Goal: Task Accomplishment & Management: Use online tool/utility

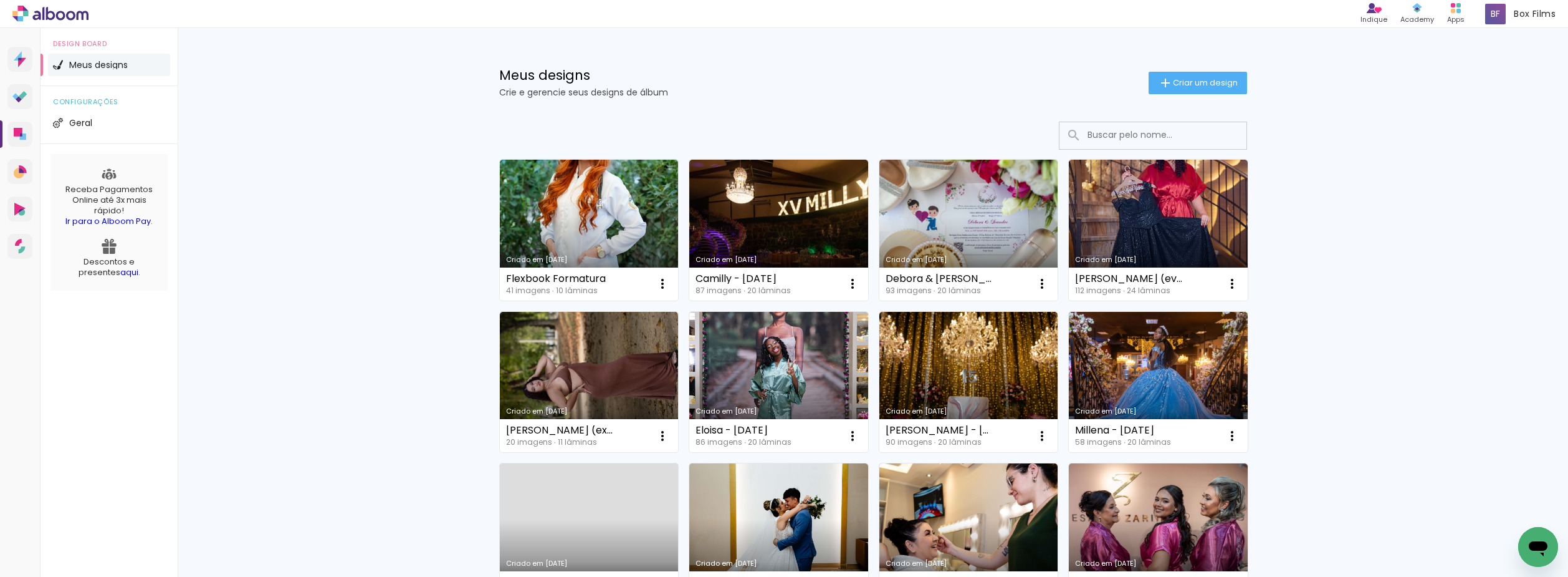
click at [902, 61] on div "Meus designs Crie e gerencie seus designs de álbum Criar um design" at bounding box center [873, 69] width 810 height 81
click at [1205, 82] on span "Criar um design" at bounding box center [1205, 82] width 65 height 8
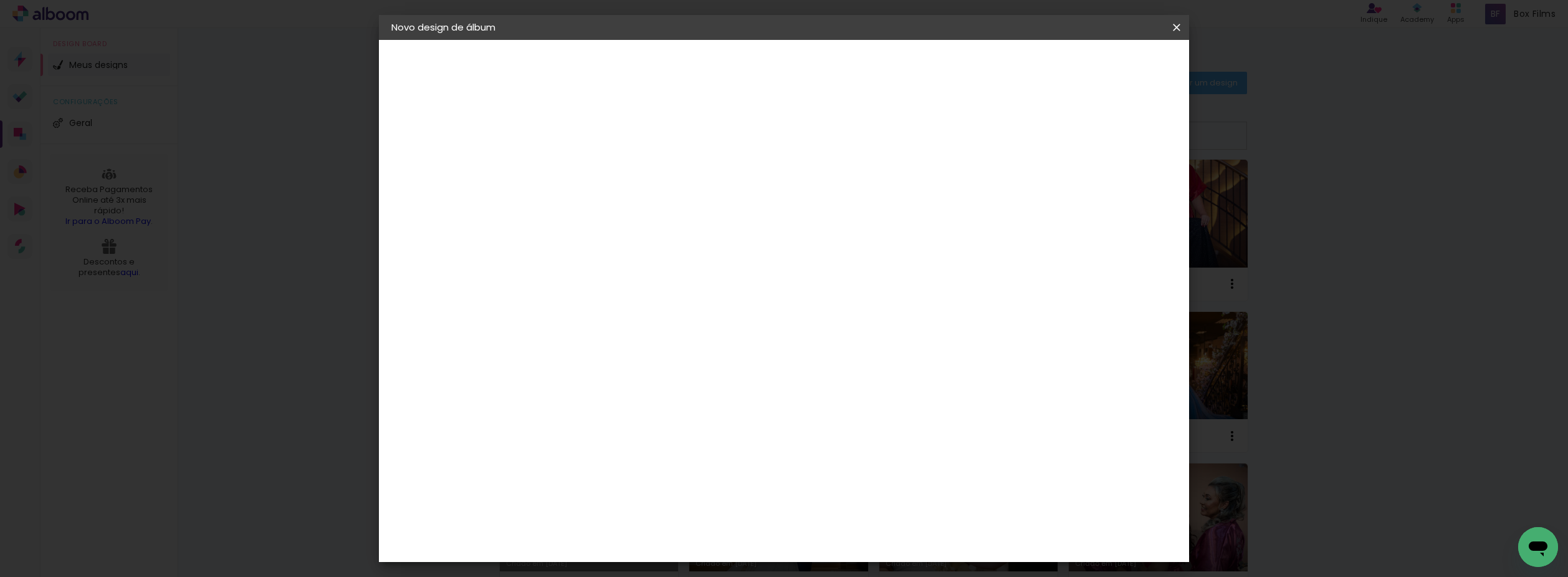
click at [595, 174] on input at bounding box center [595, 167] width 0 height 19
type input "Formatura [PERSON_NAME]"
click at [723, 58] on paper-button "Avançar" at bounding box center [692, 66] width 61 height 21
click at [670, 542] on div "[PERSON_NAME]" at bounding box center [629, 547] width 83 height 10
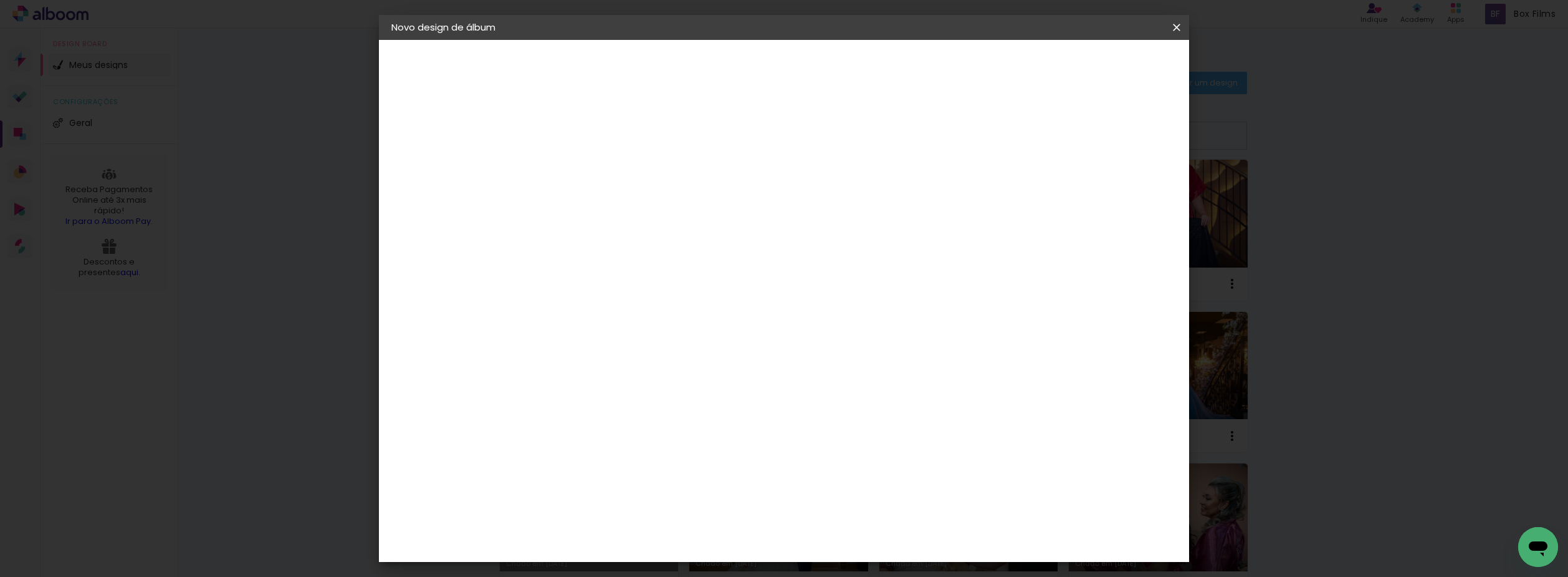
click at [847, 78] on header "Fornecedor Escolha um fornecedor ou avance com o tamanho livre. Voltar Avançar" at bounding box center [694, 77] width 306 height 74
click at [828, 75] on paper-button "Avançar" at bounding box center [797, 66] width 61 height 21
click at [644, 207] on input "text" at bounding box center [619, 217] width 49 height 19
click at [0, 0] on slot "Encadernados" at bounding box center [0, 0] width 0 height 0
type input "Encadernados"
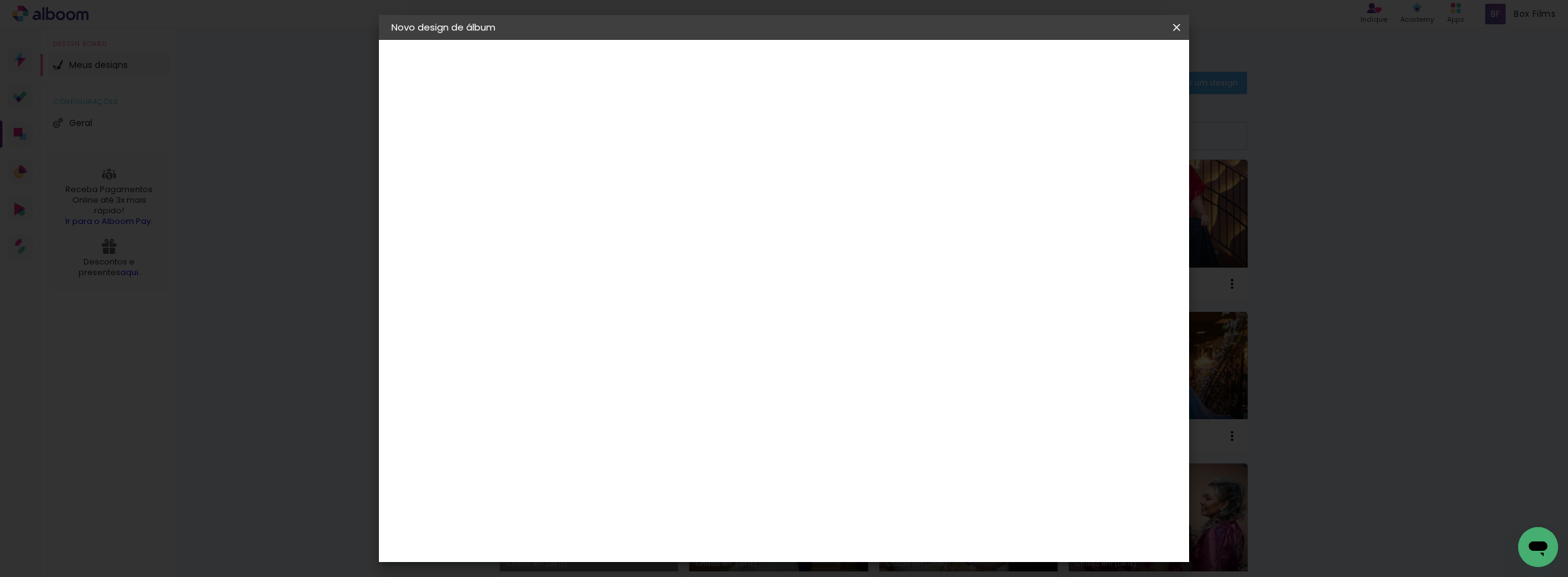
scroll to position [374, 0]
click at [679, 538] on span "25 x 40" at bounding box center [650, 551] width 58 height 26
click at [0, 0] on slot "Avançar" at bounding box center [0, 0] width 0 height 0
click at [1078, 74] on paper-button "Iniciar design" at bounding box center [1037, 66] width 82 height 21
click at [1066, 62] on span "Iniciar design" at bounding box center [1037, 66] width 57 height 9
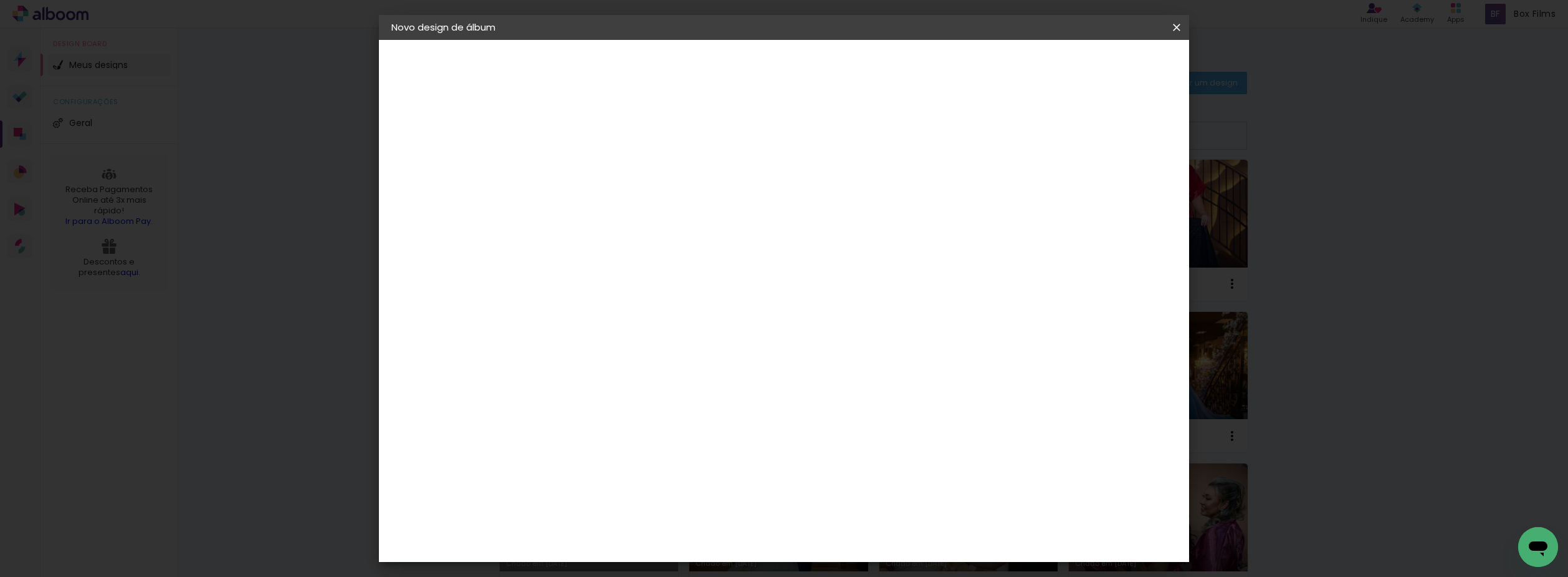
click at [1066, 65] on span "Iniciar design" at bounding box center [1037, 66] width 57 height 9
click at [0, 0] on slot "Mostrar sangria" at bounding box center [0, 0] width 0 height 0
type paper-checkbox "on"
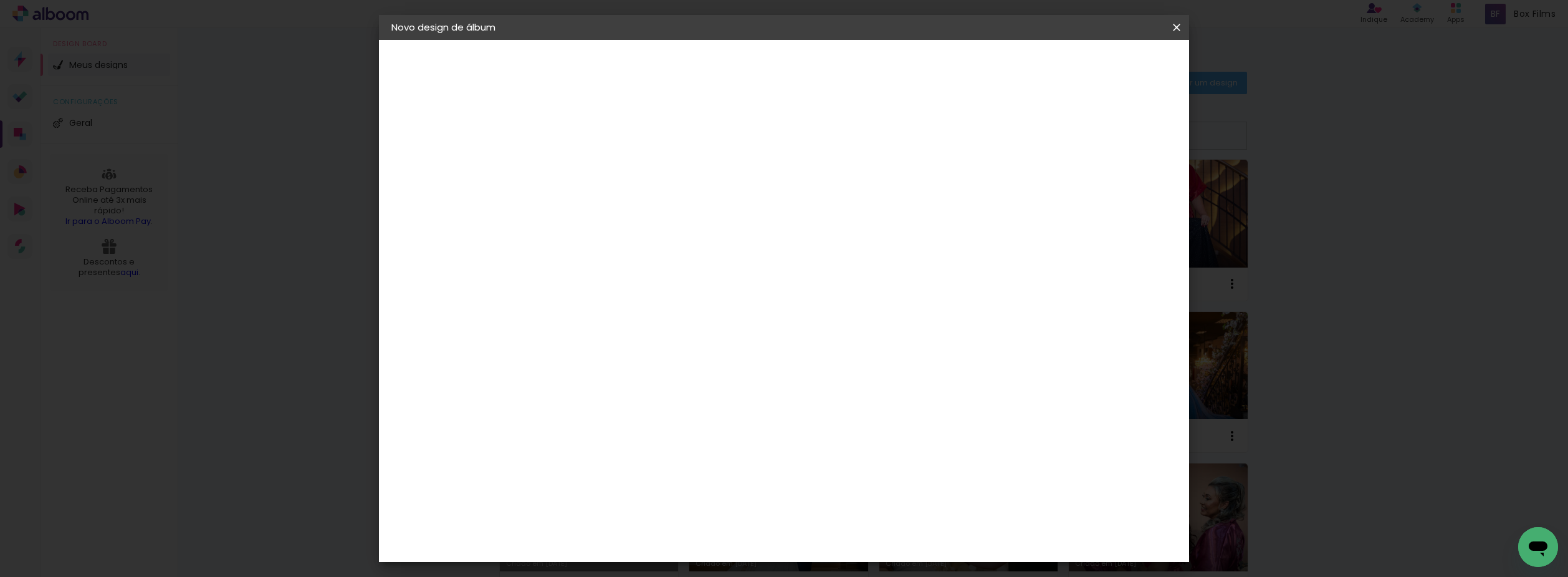
click at [1066, 69] on span "Iniciar design" at bounding box center [1037, 66] width 57 height 9
